Goal: Entertainment & Leisure: Browse casually

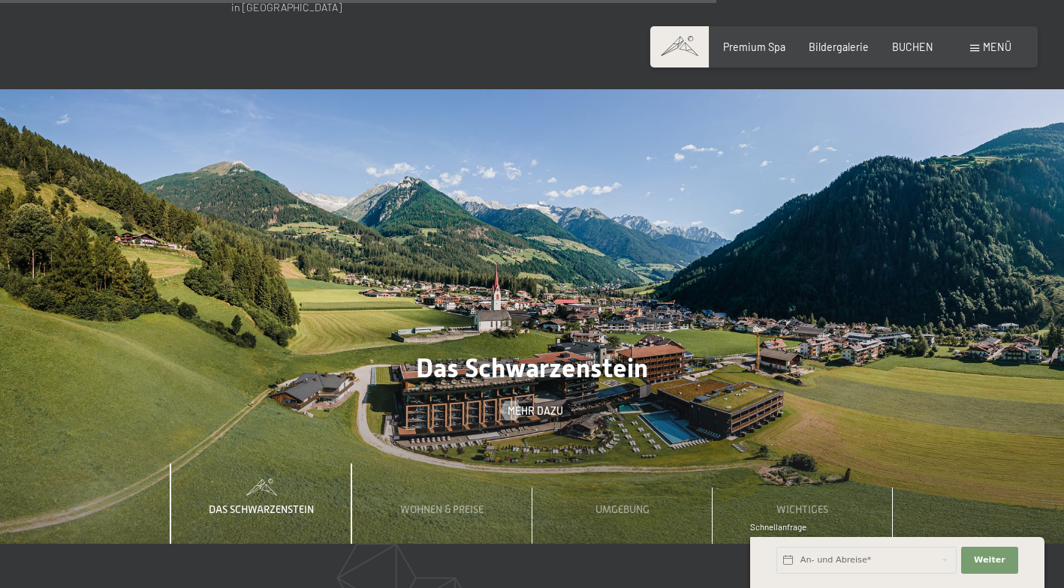
scroll to position [4203, 0]
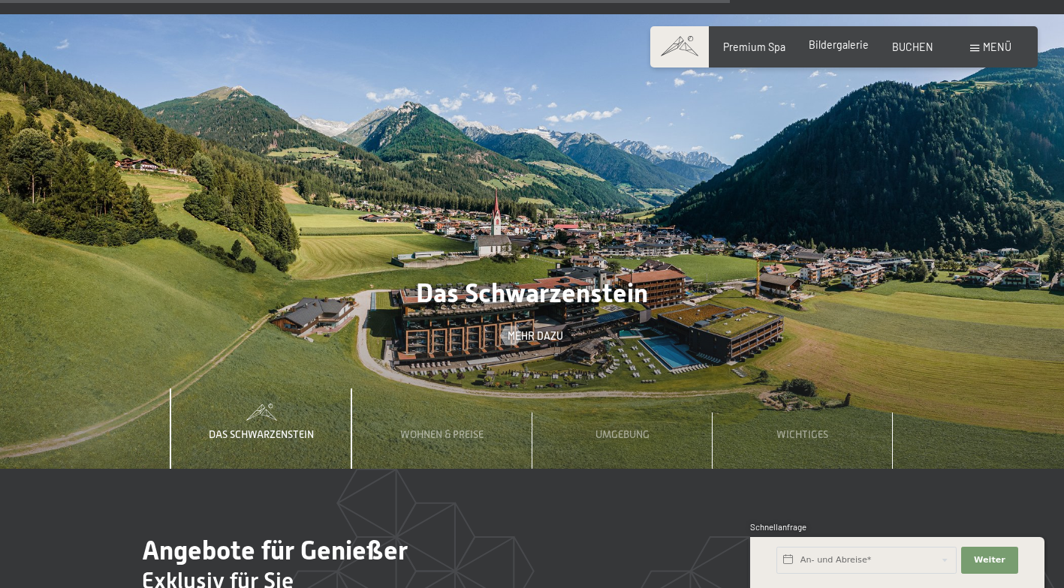
click at [848, 54] on div "Premium Spa Bildergalerie BUCHEN" at bounding box center [816, 47] width 280 height 15
click at [851, 47] on span "Bildergalerie" at bounding box center [838, 44] width 60 height 13
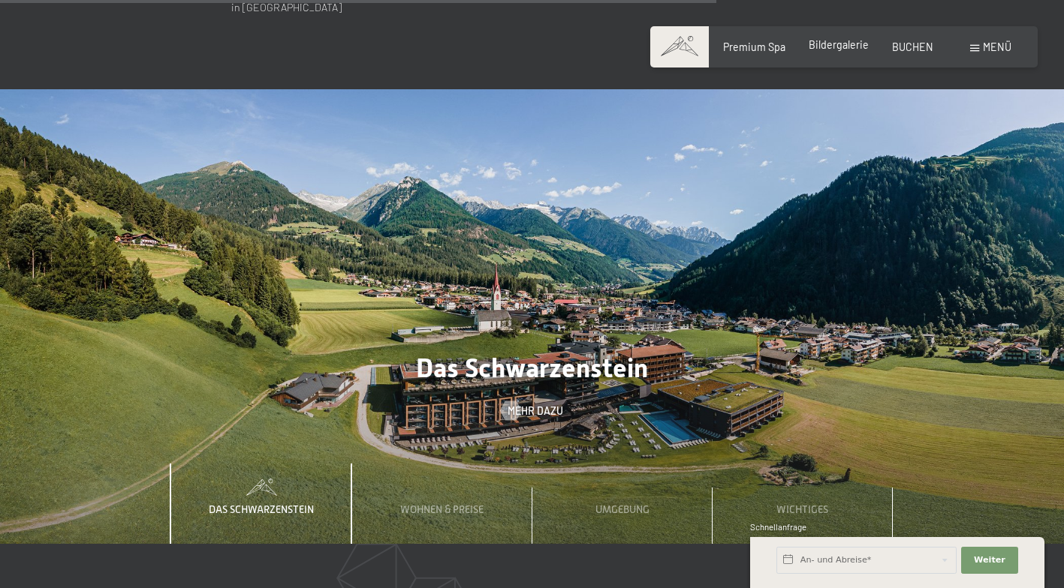
click at [844, 51] on div "Bildergalerie" at bounding box center [838, 45] width 60 height 15
click at [853, 53] on div "Premium Spa Bildergalerie BUCHEN" at bounding box center [816, 47] width 280 height 15
click at [827, 41] on span "Bildergalerie" at bounding box center [838, 44] width 60 height 13
click at [850, 44] on span "Bildergalerie" at bounding box center [838, 44] width 60 height 13
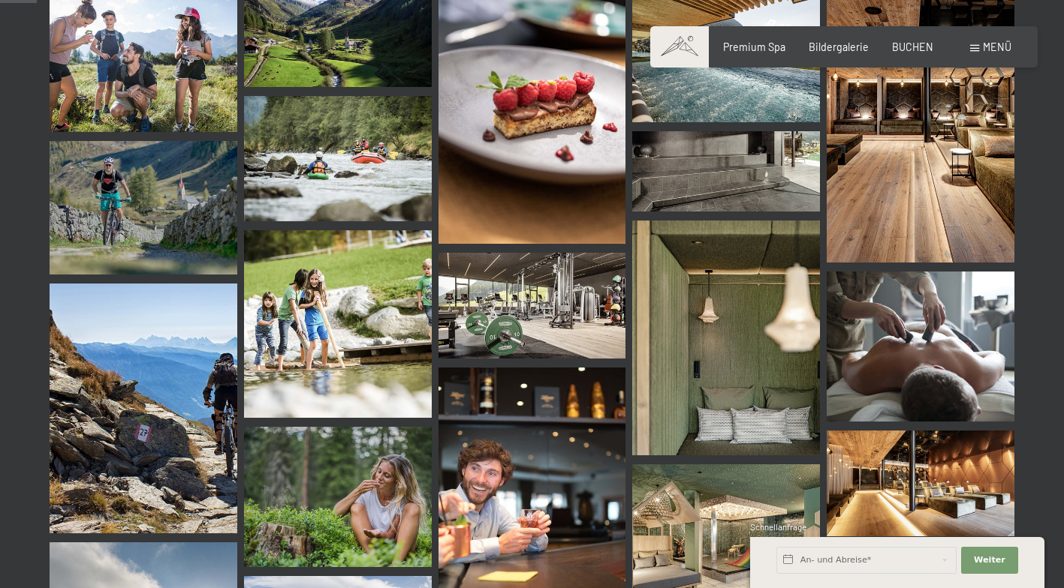
scroll to position [600, 0]
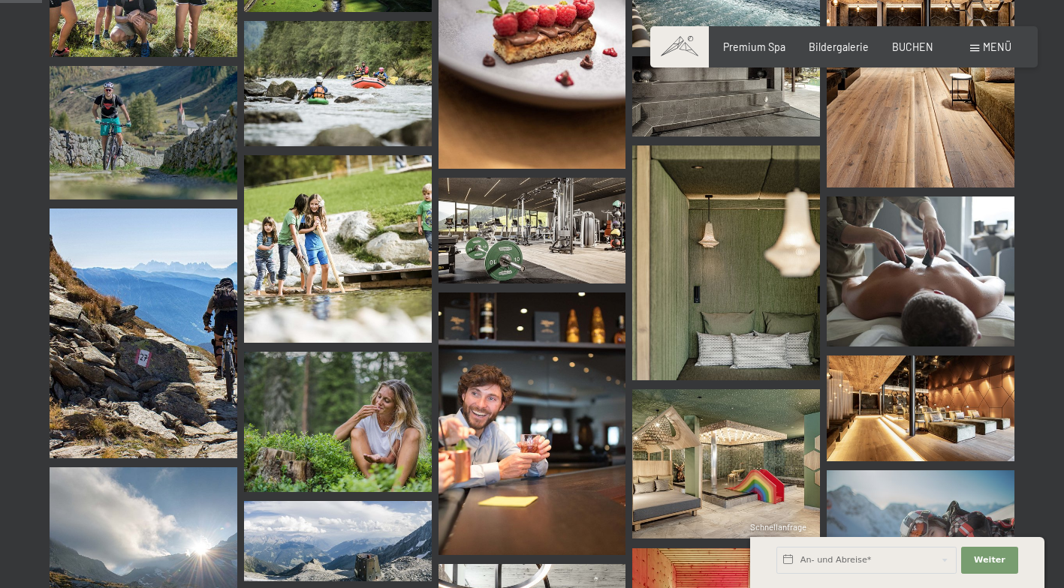
click at [548, 401] on img at bounding box center [532, 424] width 188 height 263
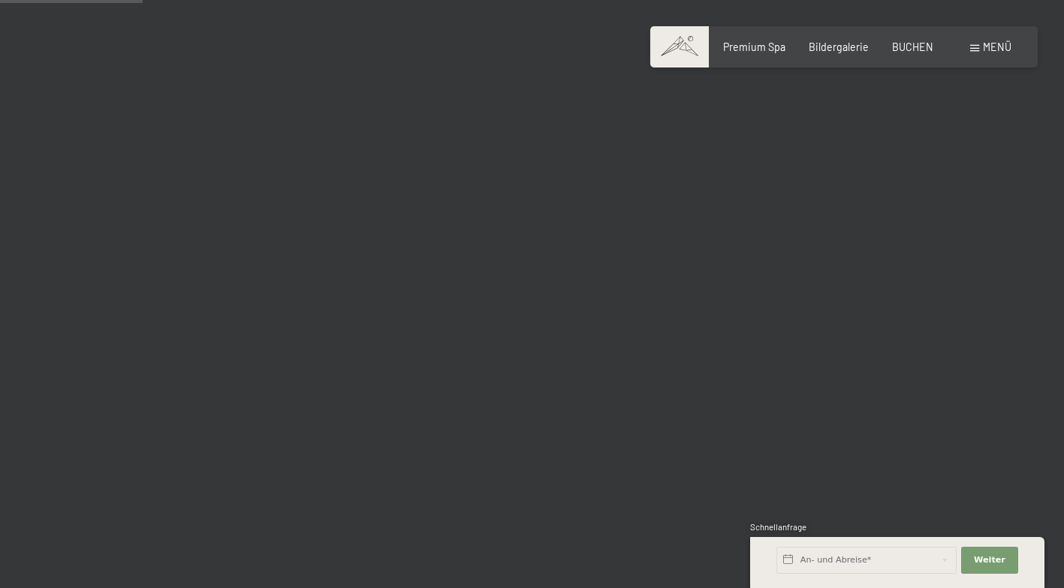
scroll to position [2102, 0]
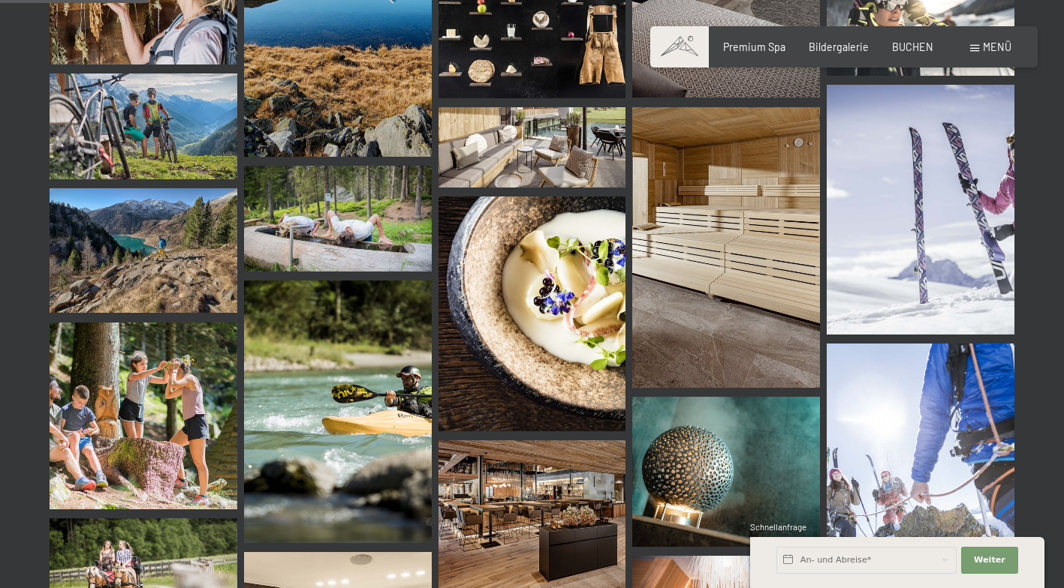
click at [796, 256] on img at bounding box center [726, 247] width 188 height 281
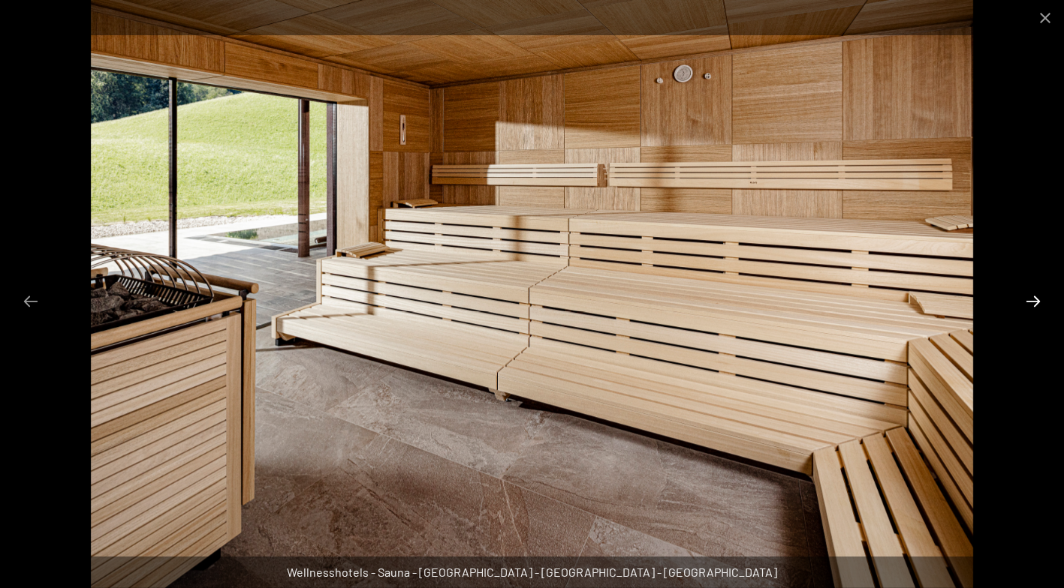
click at [1030, 301] on button "Next slide" at bounding box center [1033, 301] width 32 height 29
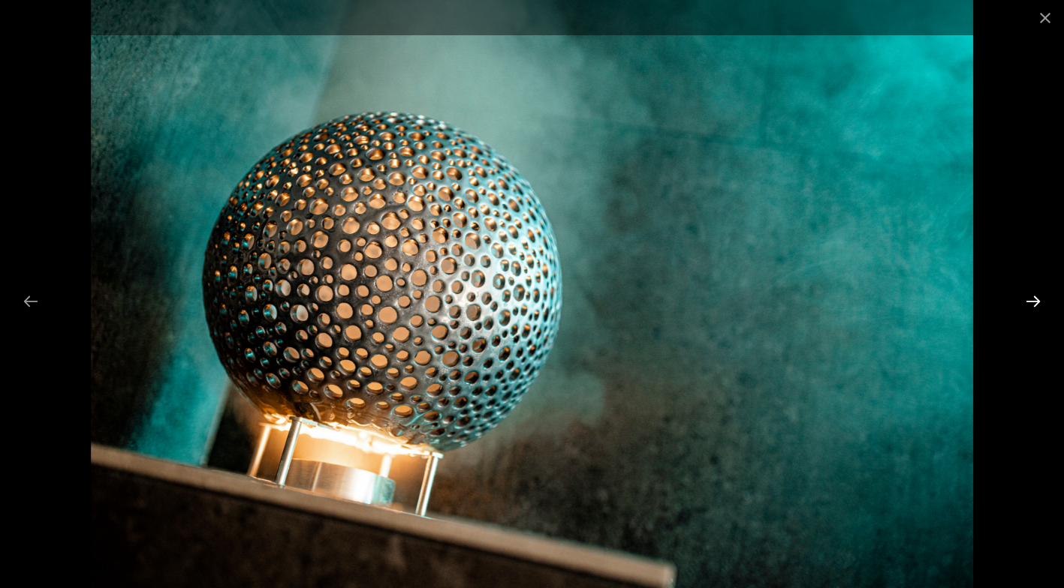
click at [1031, 302] on button "Next slide" at bounding box center [1033, 301] width 32 height 29
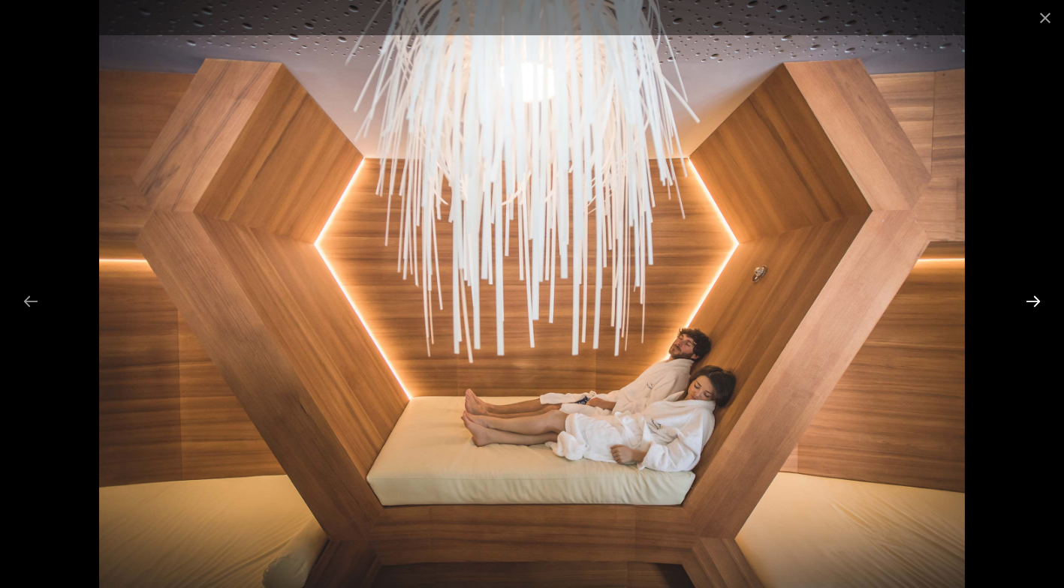
click at [1031, 302] on button "Next slide" at bounding box center [1033, 301] width 32 height 29
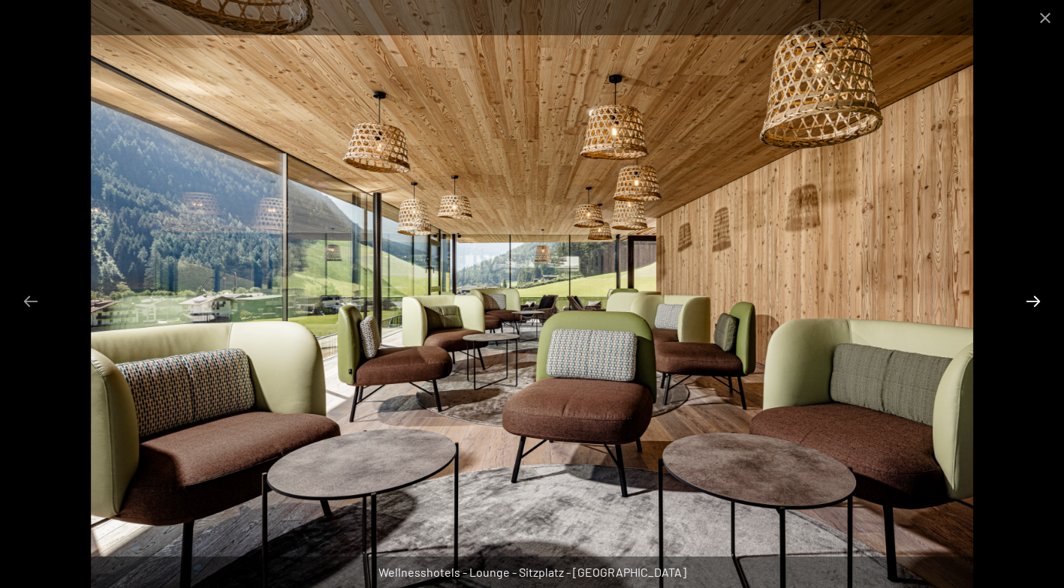
click at [1031, 302] on button "Next slide" at bounding box center [1033, 301] width 32 height 29
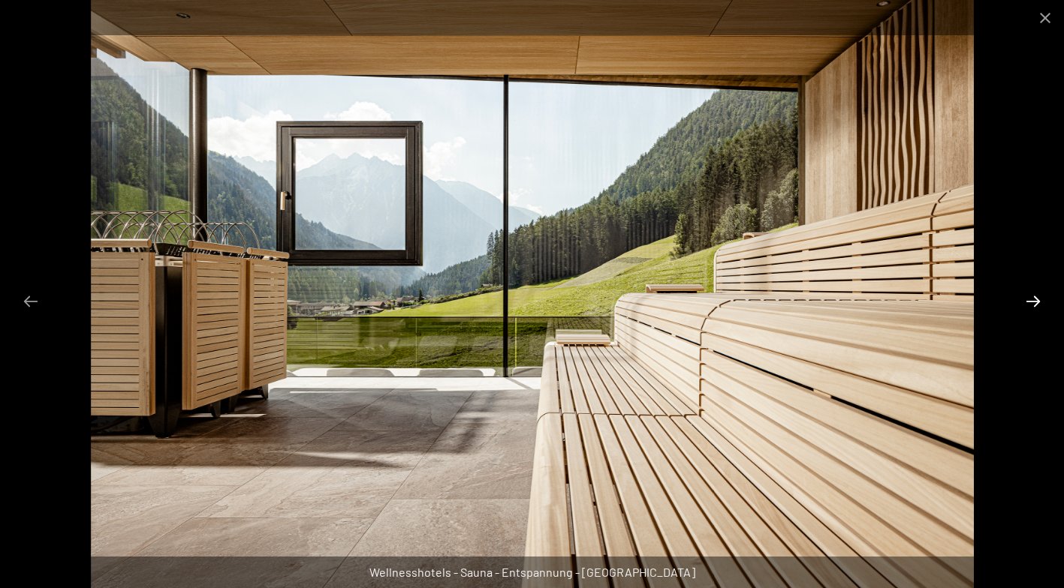
click at [1031, 302] on button "Next slide" at bounding box center [1033, 301] width 32 height 29
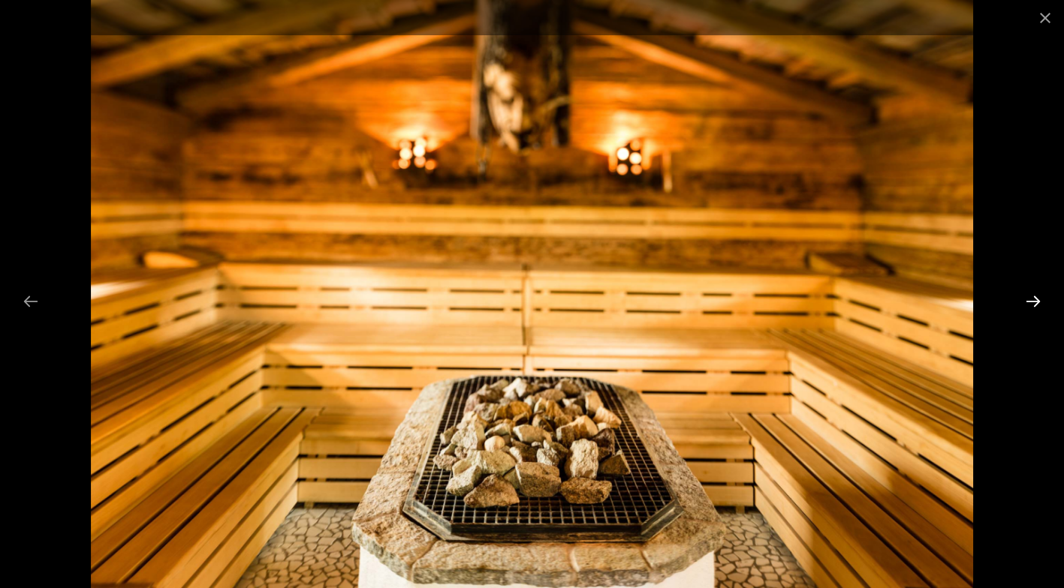
click at [1031, 302] on button "Next slide" at bounding box center [1033, 301] width 32 height 29
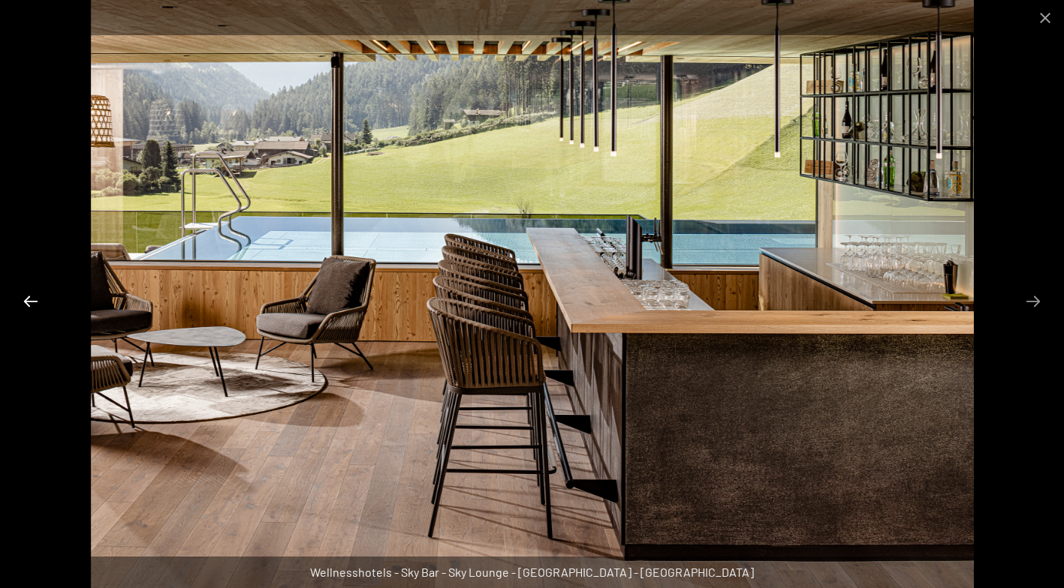
click at [29, 296] on button "Previous slide" at bounding box center [31, 301] width 32 height 29
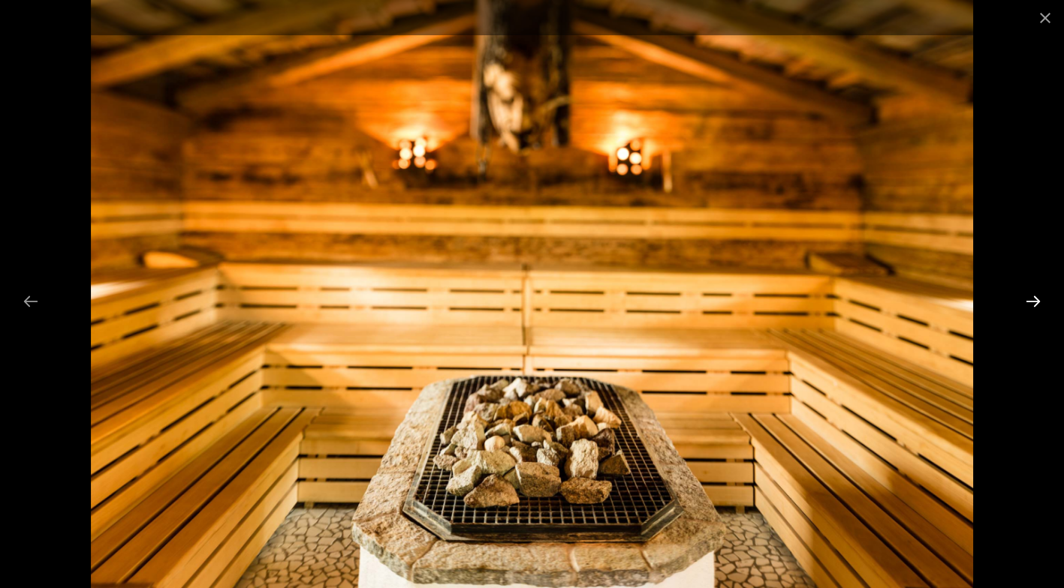
click at [1031, 294] on button "Next slide" at bounding box center [1033, 301] width 32 height 29
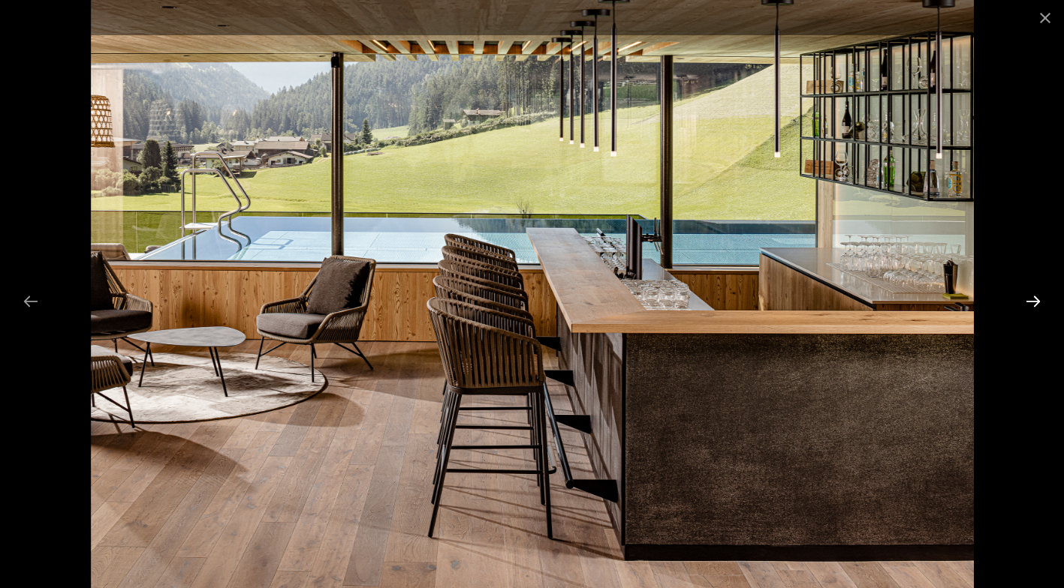
click at [1031, 294] on button "Next slide" at bounding box center [1033, 301] width 32 height 29
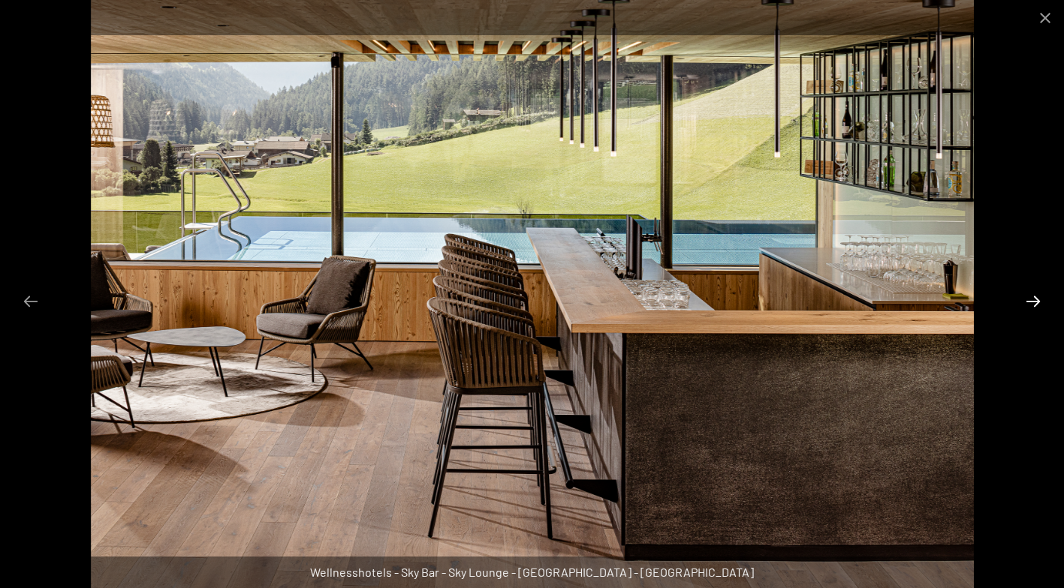
click at [1031, 294] on button "Next slide" at bounding box center [1033, 301] width 32 height 29
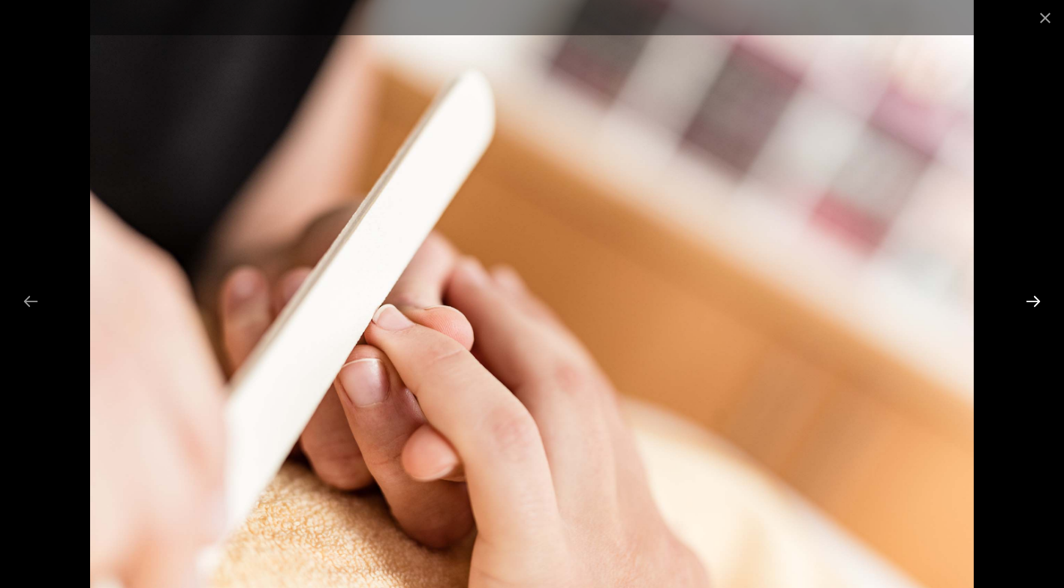
click at [1031, 294] on button "Next slide" at bounding box center [1033, 301] width 32 height 29
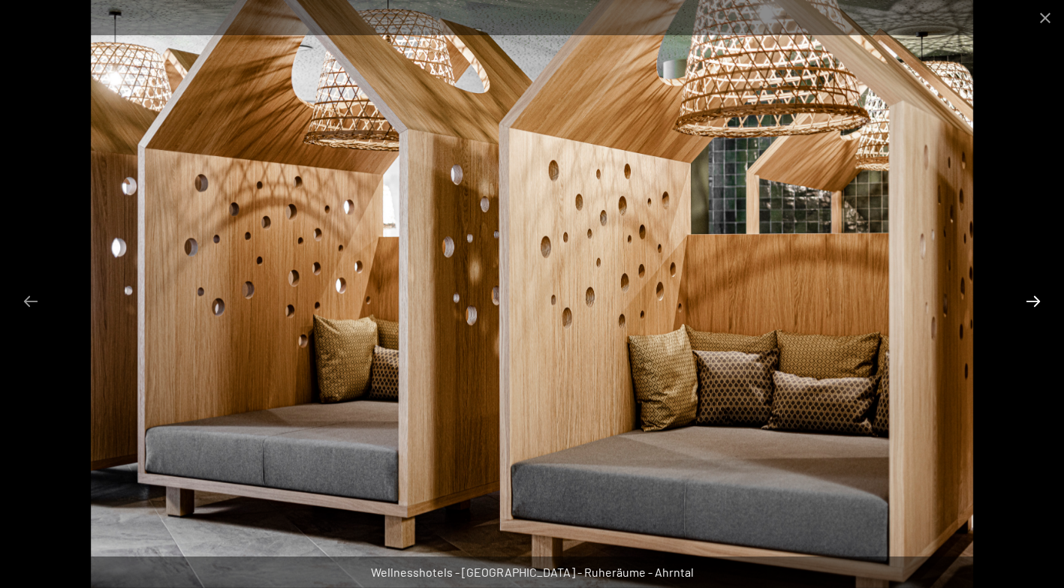
click at [1031, 294] on button "Next slide" at bounding box center [1033, 301] width 32 height 29
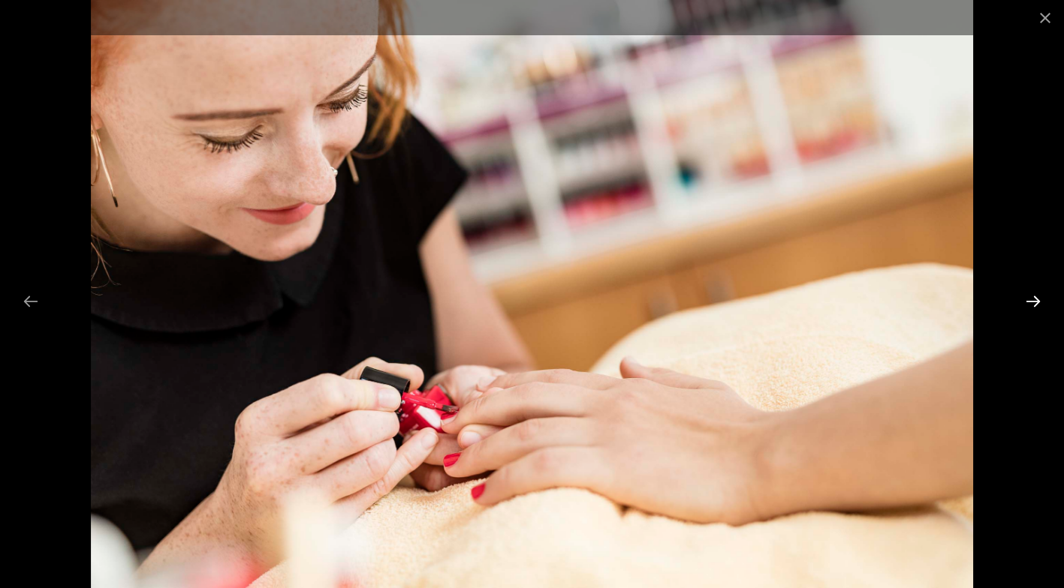
click at [1032, 293] on button "Next slide" at bounding box center [1033, 301] width 32 height 29
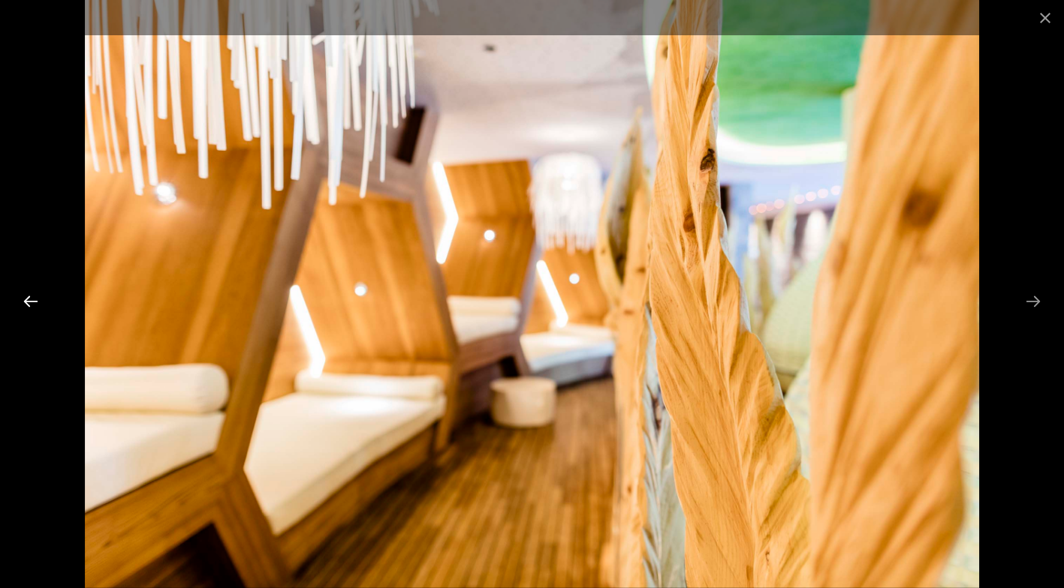
click at [26, 295] on button "Previous slide" at bounding box center [31, 301] width 32 height 29
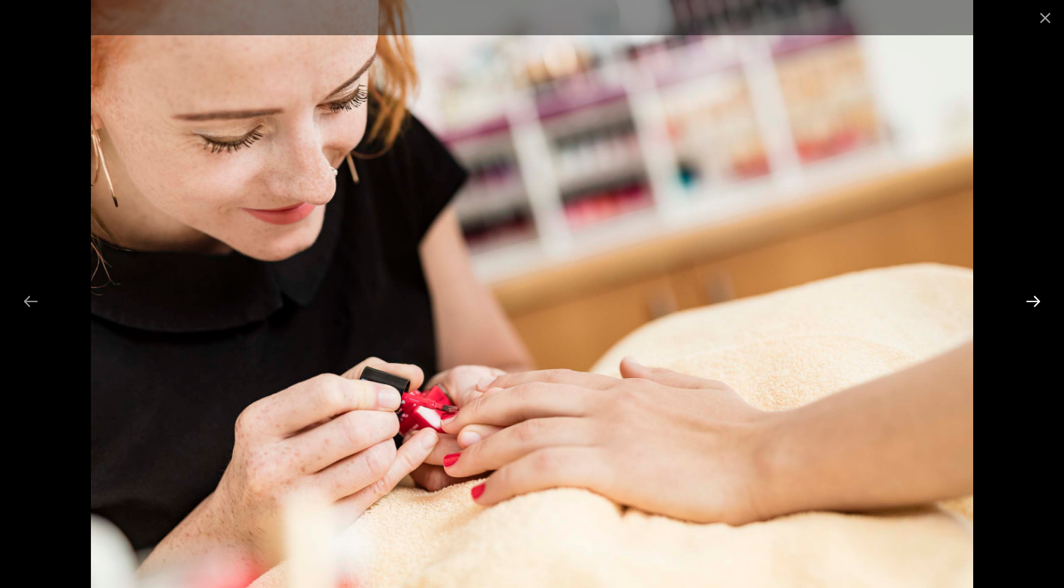
click at [1032, 305] on button "Next slide" at bounding box center [1033, 301] width 32 height 29
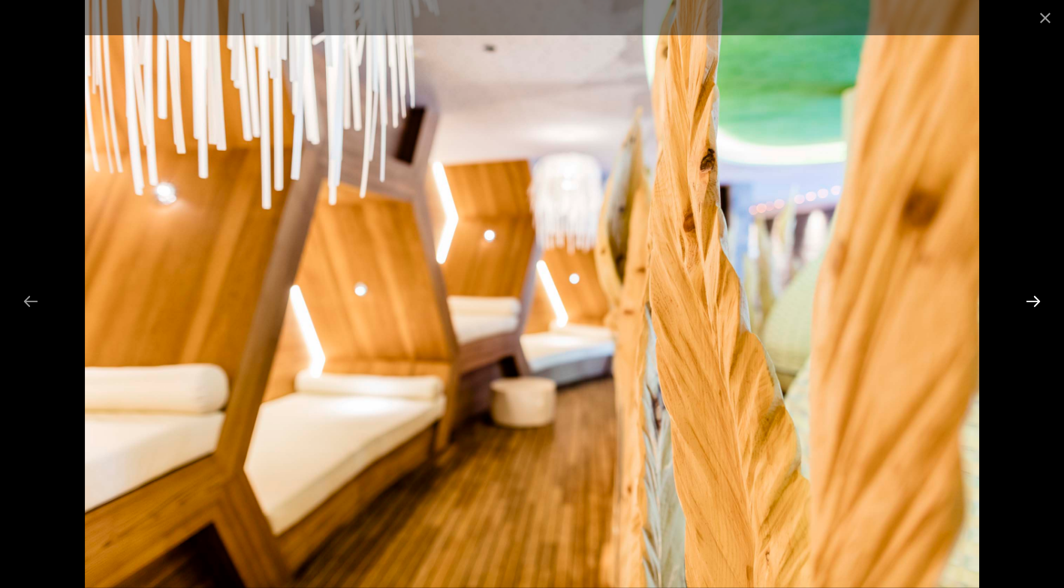
click at [1032, 305] on button "Next slide" at bounding box center [1033, 301] width 32 height 29
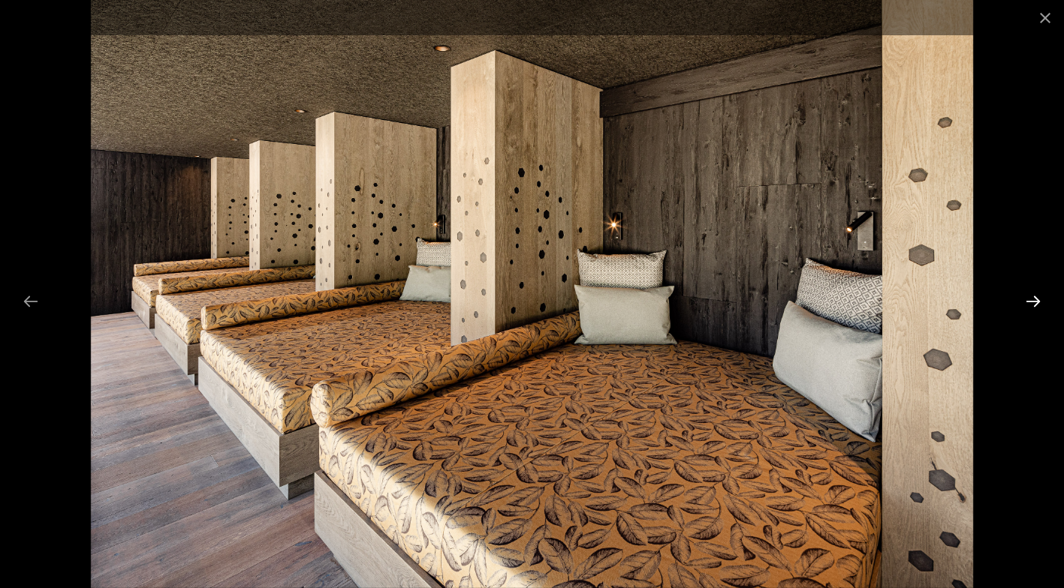
click at [1032, 305] on button "Next slide" at bounding box center [1033, 301] width 32 height 29
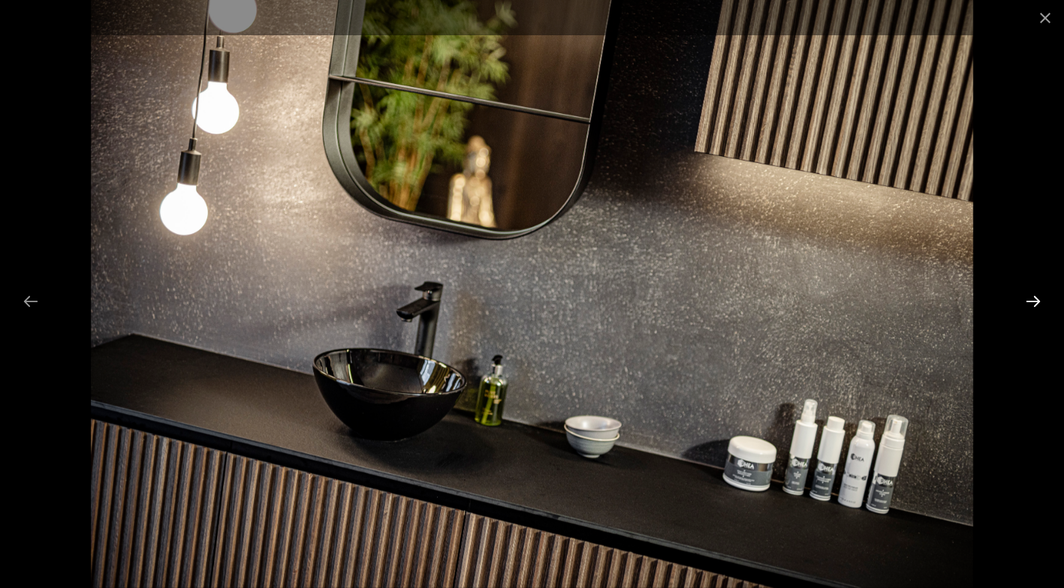
click at [1032, 305] on button "Next slide" at bounding box center [1033, 301] width 32 height 29
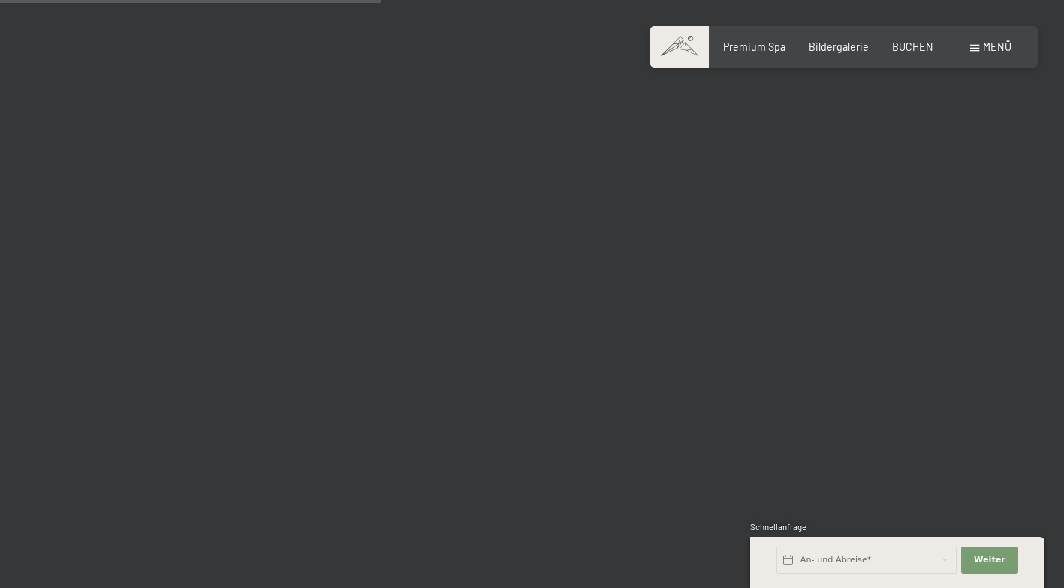
scroll to position [5404, 0]
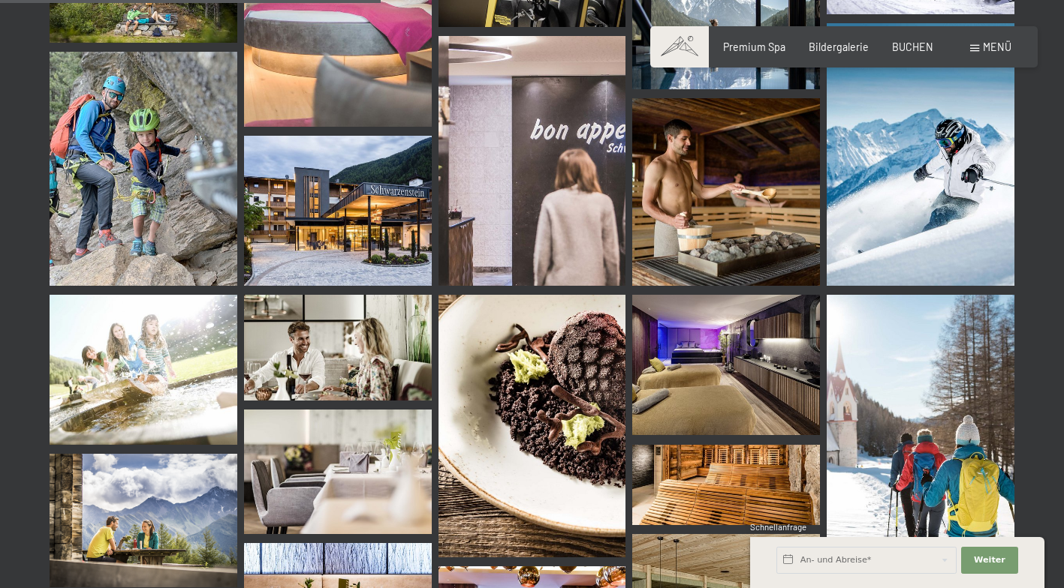
click at [706, 166] on img at bounding box center [726, 192] width 188 height 188
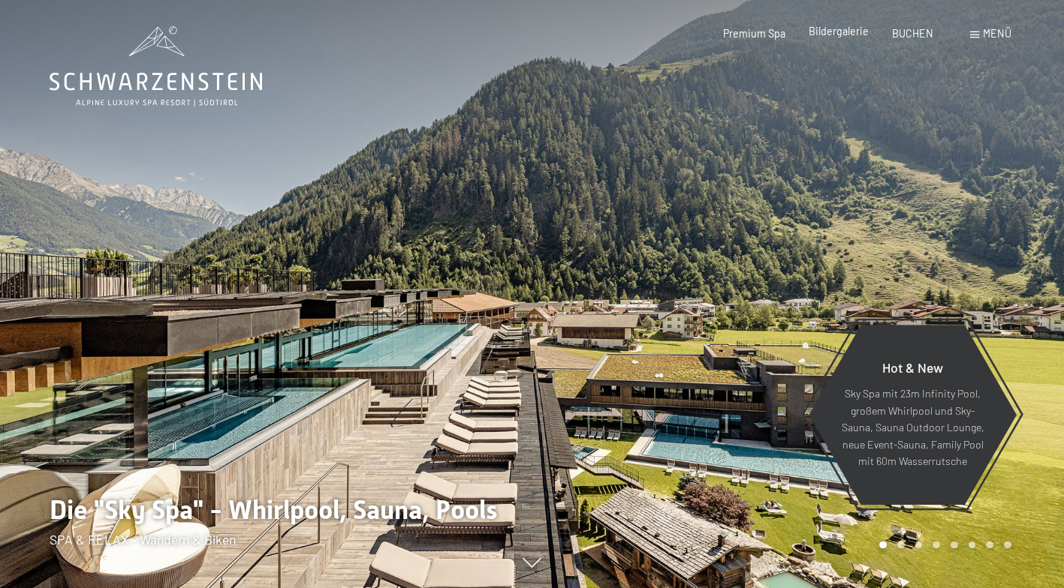
click at [854, 27] on span "Bildergalerie" at bounding box center [838, 31] width 60 height 13
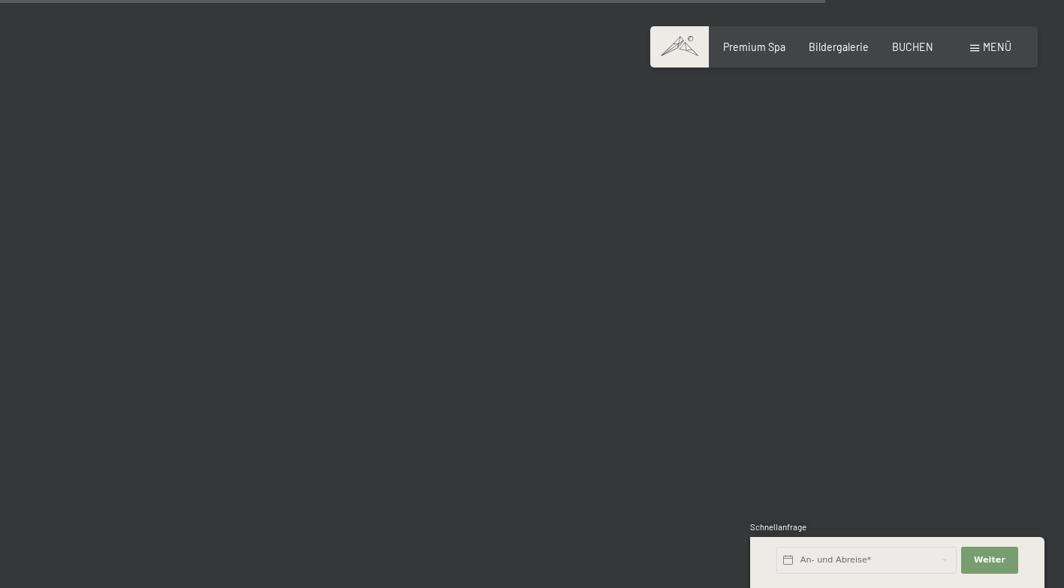
scroll to position [11934, 0]
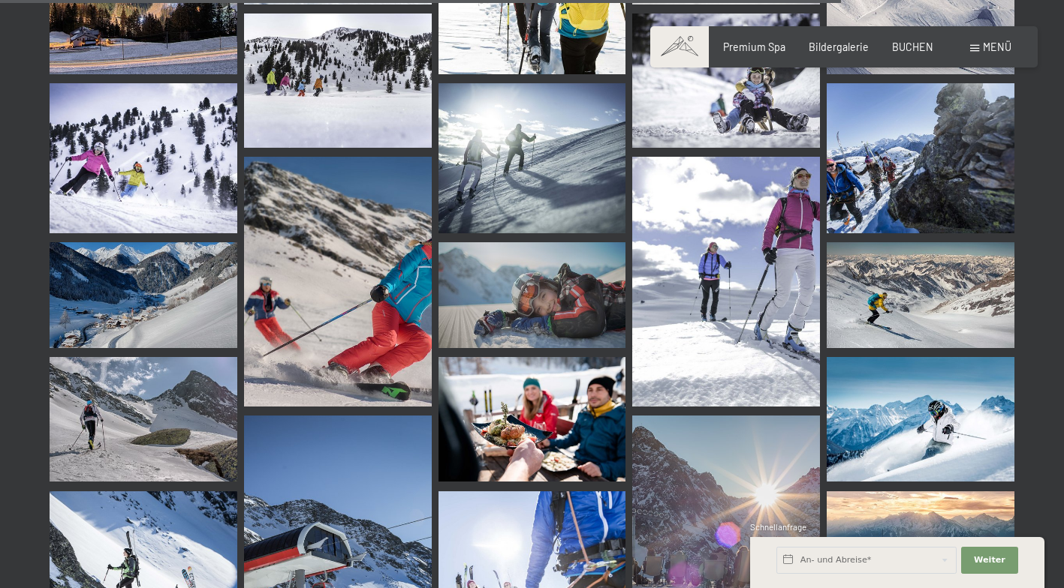
click at [630, 274] on div at bounding box center [532, 180] width 964 height 1316
click at [728, 249] on img at bounding box center [726, 282] width 188 height 250
